Goal: Information Seeking & Learning: Learn about a topic

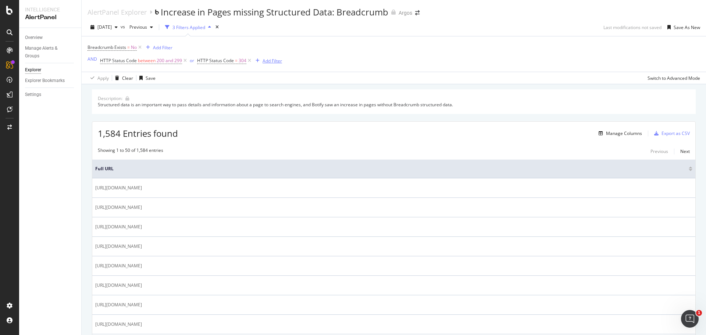
click at [274, 61] on div "Add Filter" at bounding box center [272, 61] width 19 height 6
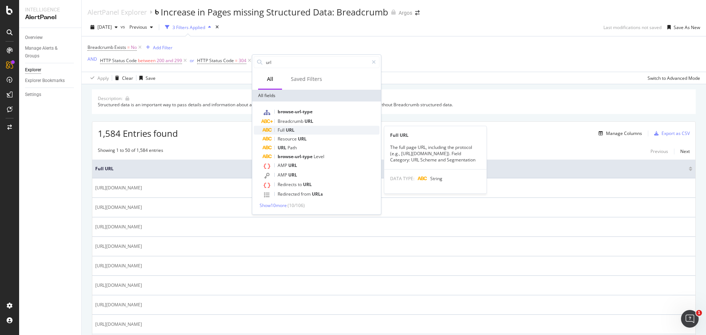
type input "url"
click at [299, 128] on div "Full URL" at bounding box center [321, 130] width 117 height 9
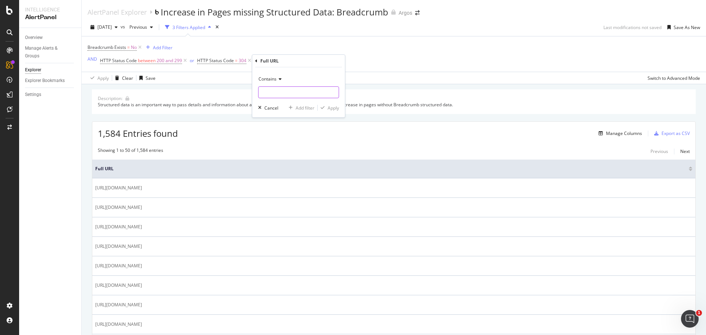
click at [288, 92] on input "text" at bounding box center [299, 92] width 80 height 12
type input "/sd/"
click at [333, 110] on div "Apply" at bounding box center [333, 108] width 11 height 6
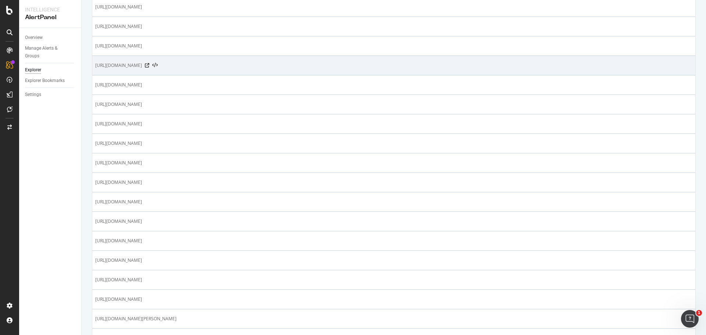
scroll to position [221, 0]
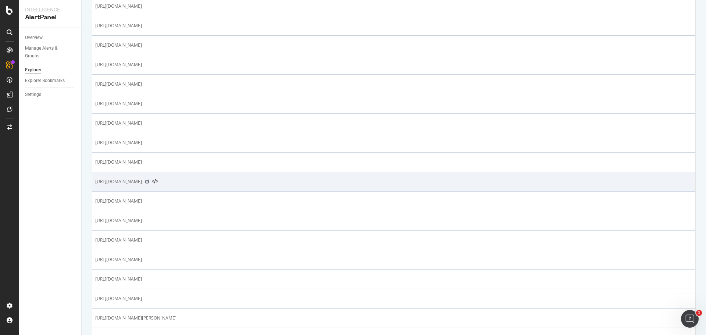
click at [149, 181] on icon at bounding box center [147, 182] width 4 height 4
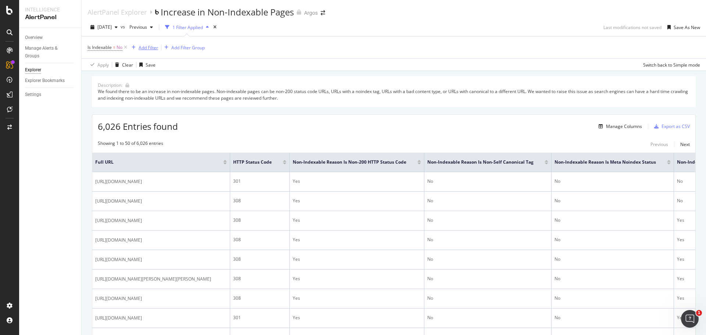
click at [154, 47] on div "Add Filter" at bounding box center [148, 48] width 19 height 6
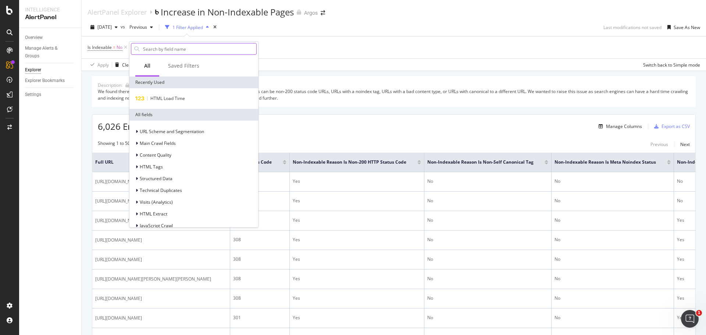
click at [175, 47] on input "text" at bounding box center [199, 48] width 114 height 11
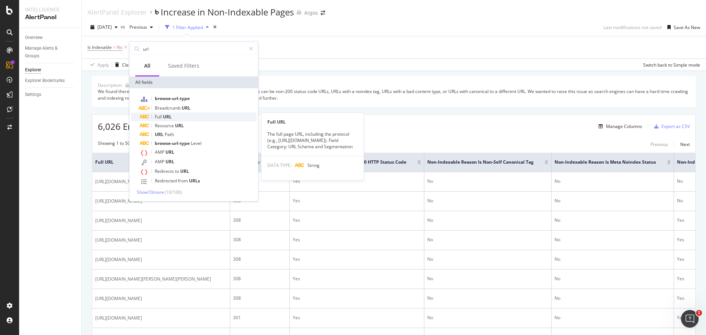
type input "url"
click at [183, 120] on div "Full URL" at bounding box center [198, 117] width 117 height 9
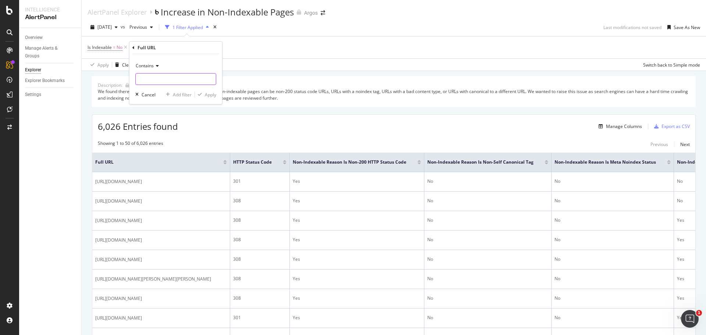
click at [161, 77] on input "text" at bounding box center [176, 79] width 80 height 12
type input "/product/"
click at [202, 93] on div "button" at bounding box center [200, 94] width 10 height 4
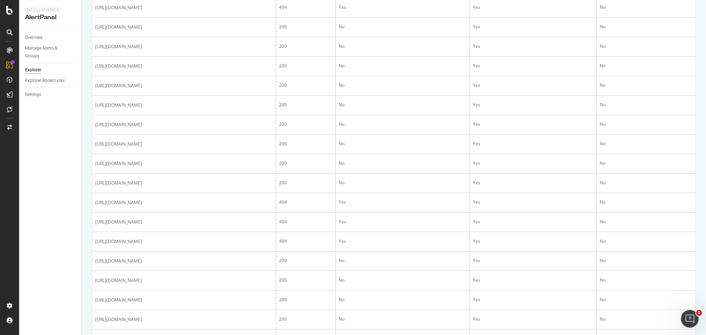
scroll to position [441, 0]
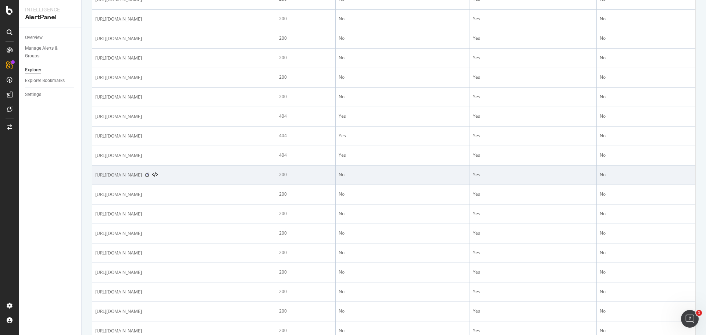
click at [149, 177] on icon at bounding box center [147, 175] width 4 height 4
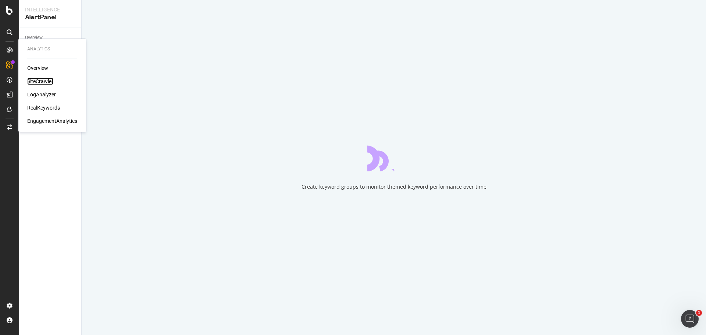
click at [43, 83] on div "SiteCrawler" at bounding box center [40, 81] width 26 height 7
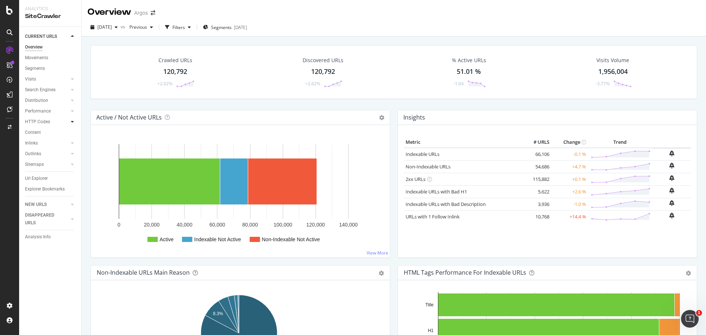
click at [72, 121] on icon at bounding box center [72, 122] width 3 height 4
click at [49, 135] on div "Top Charts" at bounding box center [39, 133] width 22 height 8
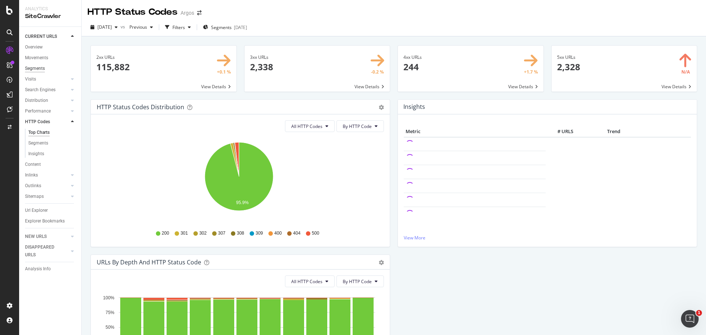
click at [43, 67] on div "Segments" at bounding box center [35, 69] width 20 height 8
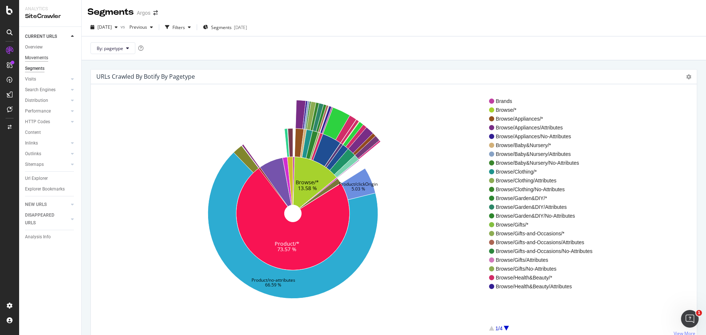
click at [43, 58] on div "Movements" at bounding box center [36, 58] width 23 height 8
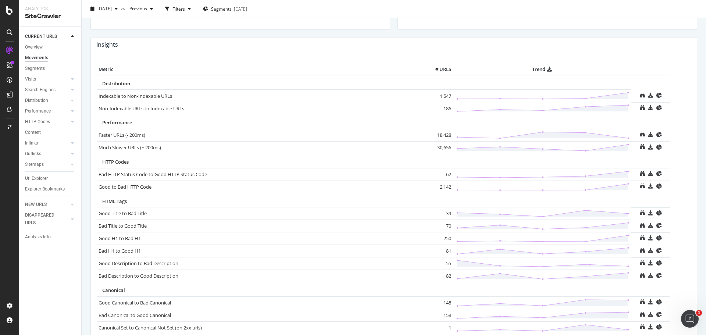
scroll to position [331, 0]
